Goal: Transaction & Acquisition: Obtain resource

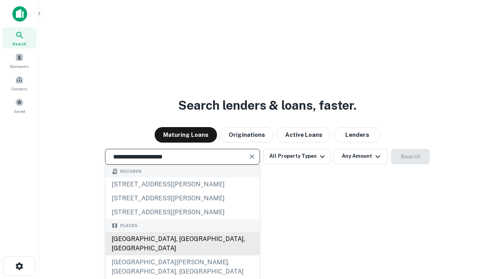
click at [182, 255] on div "[GEOGRAPHIC_DATA], [GEOGRAPHIC_DATA], [GEOGRAPHIC_DATA]" at bounding box center [182, 243] width 154 height 23
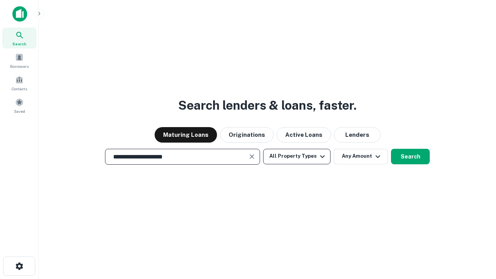
type input "**********"
click at [297, 156] on button "All Property Types" at bounding box center [296, 156] width 67 height 15
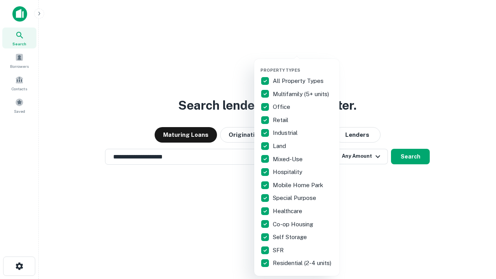
click at [303, 65] on button "button" at bounding box center [302, 65] width 85 height 0
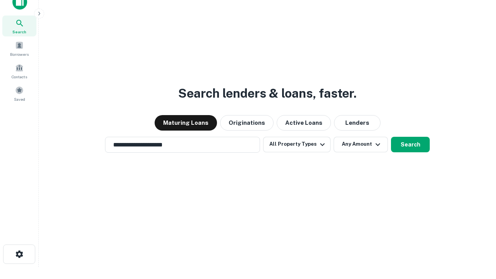
scroll to position [5, 93]
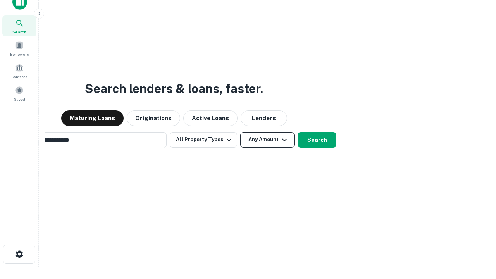
click at [240, 132] on button "Any Amount" at bounding box center [267, 139] width 54 height 15
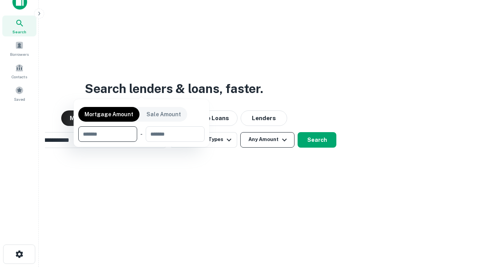
scroll to position [12, 0]
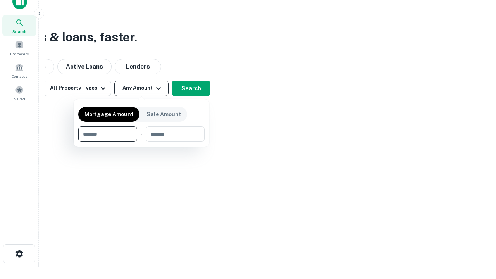
type input "*******"
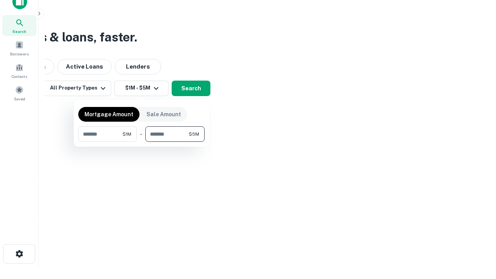
type input "*******"
click at [141, 142] on button "button" at bounding box center [141, 142] width 126 height 0
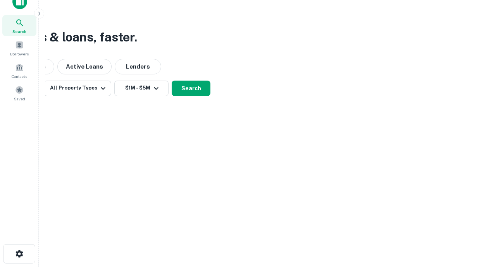
scroll to position [5, 143]
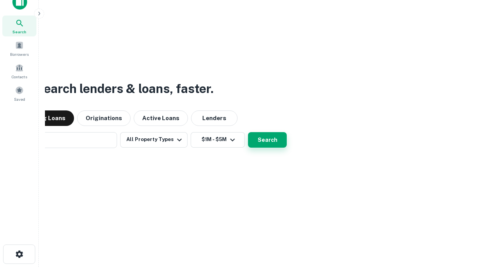
click at [248, 132] on button "Search" at bounding box center [267, 139] width 39 height 15
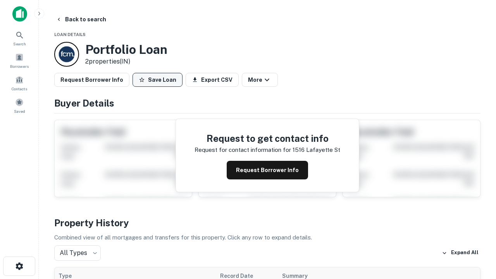
click at [157, 80] on button "Save Loan" at bounding box center [157, 80] width 50 height 14
click at [159, 80] on button "Loan Saved" at bounding box center [158, 80] width 53 height 14
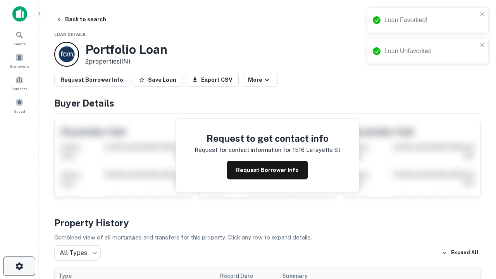
click at [19, 266] on icon "button" at bounding box center [19, 265] width 9 height 9
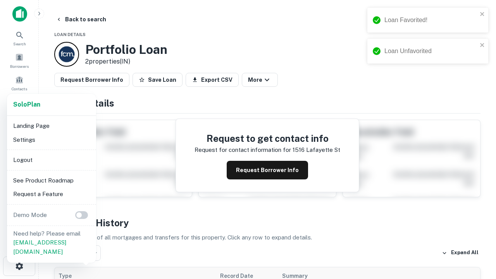
click at [51, 160] on li "Logout" at bounding box center [51, 160] width 83 height 14
